Goal: Information Seeking & Learning: Learn about a topic

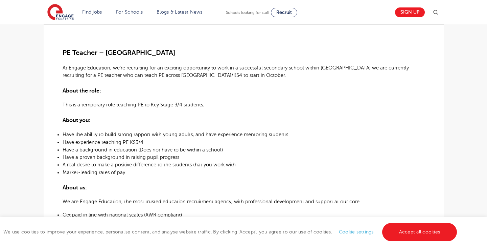
scroll to position [190, 0]
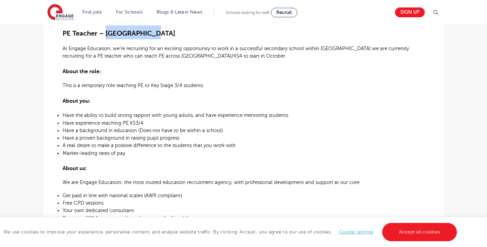
drag, startPoint x: 159, startPoint y: 35, endPoint x: 111, endPoint y: 31, distance: 47.9
click at [111, 31] on span "PE Teacher – [GEOGRAPHIC_DATA]" at bounding box center [119, 33] width 113 height 8
copy span "Robertsbridge"
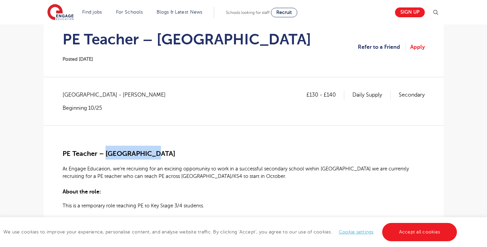
scroll to position [27, 0]
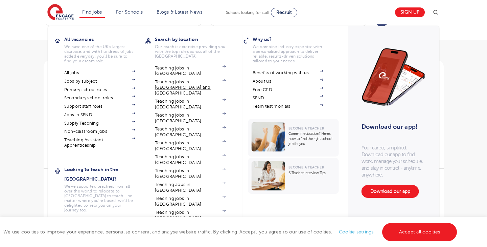
click at [170, 79] on link "Teaching jobs in [GEOGRAPHIC_DATA] and [GEOGRAPHIC_DATA]" at bounding box center [190, 87] width 71 height 17
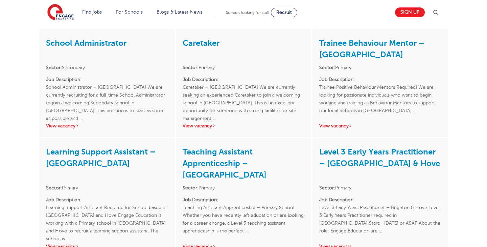
scroll to position [594, 0]
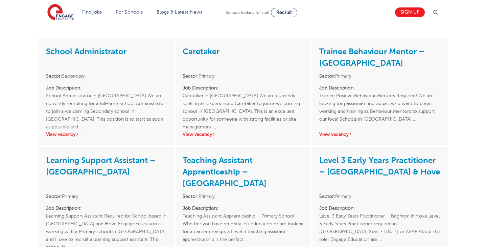
click at [204, 47] on link "Caretaker" at bounding box center [201, 51] width 37 height 9
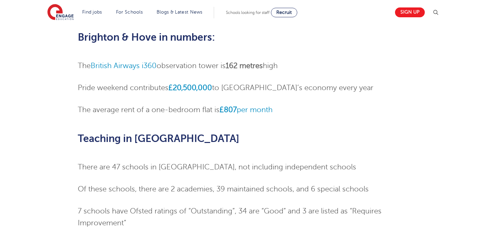
scroll to position [202, 0]
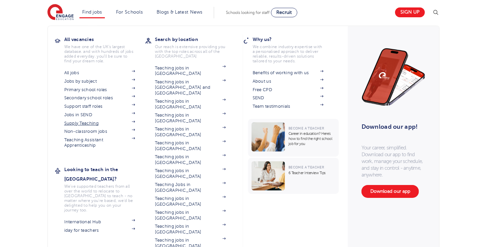
click at [82, 122] on link "Supply Teaching" at bounding box center [99, 123] width 71 height 5
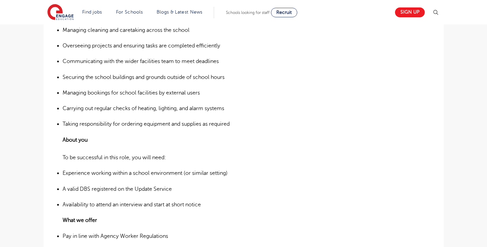
scroll to position [395, 0]
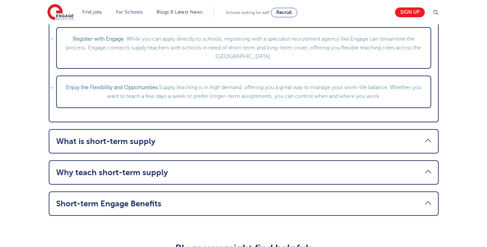
scroll to position [849, 0]
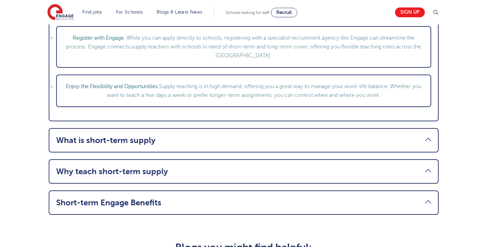
click at [174, 135] on link "What is short-term supply" at bounding box center [243, 139] width 375 height 9
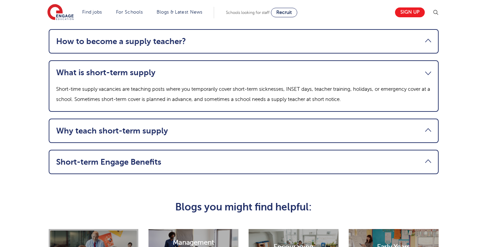
scroll to position [763, 0]
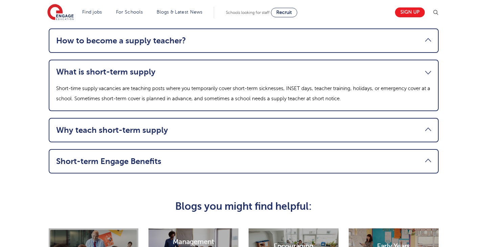
click at [157, 158] on link "Short-term Engage Benefits" at bounding box center [243, 160] width 375 height 9
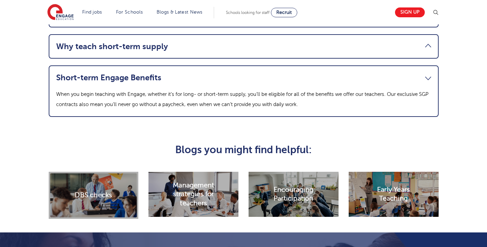
scroll to position [869, 0]
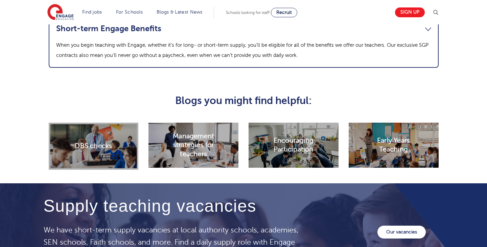
click at [95, 142] on h2 "DBS checks" at bounding box center [93, 146] width 37 height 9
